Goal: Register for event/course

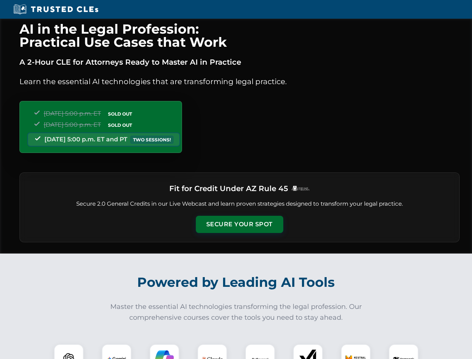
click at [239, 224] on button "Secure Your Spot" at bounding box center [239, 224] width 87 height 17
click at [69, 351] on img at bounding box center [69, 359] width 22 height 22
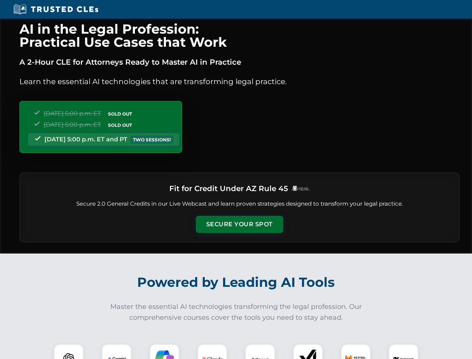
scroll to position [642, 0]
